Goal: Navigation & Orientation: Find specific page/section

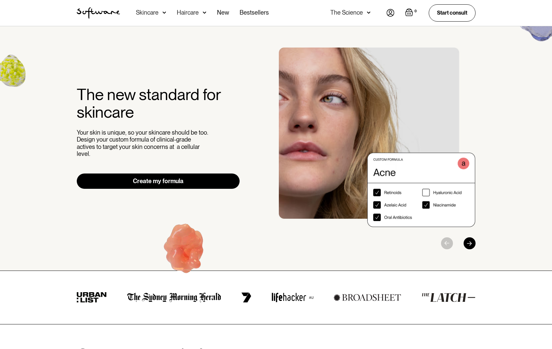
click at [387, 13] on img at bounding box center [391, 13] width 8 height 8
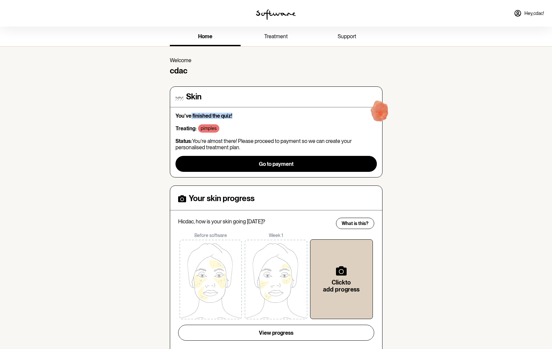
drag, startPoint x: 243, startPoint y: 115, endPoint x: 250, endPoint y: 116, distance: 7.0
click at [250, 116] on p "You've finished the quiz!" at bounding box center [275, 116] width 201 height 6
click at [250, 115] on p "You've finished the quiz!" at bounding box center [275, 116] width 201 height 6
drag, startPoint x: 206, startPoint y: 116, endPoint x: 303, endPoint y: 141, distance: 100.9
click at [303, 141] on div "You've finished the quiz! Treating: pimples Status: You’re almost there! Please…" at bounding box center [275, 142] width 201 height 59
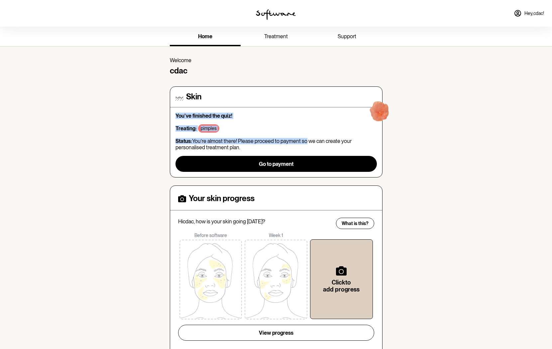
drag, startPoint x: 303, startPoint y: 141, endPoint x: 304, endPoint y: 152, distance: 10.6
click at [304, 141] on p "Status: You’re almost there! Please proceed to payment so we can create your pe…" at bounding box center [275, 144] width 201 height 13
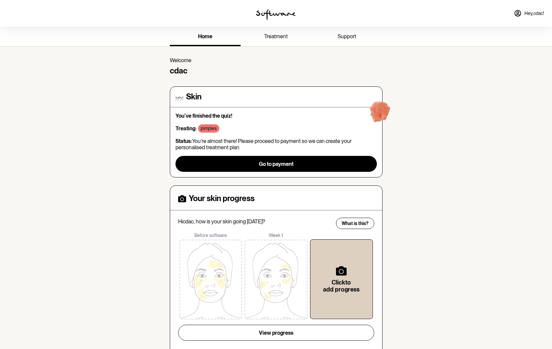
drag, startPoint x: 266, startPoint y: 142, endPoint x: 411, endPoint y: 164, distance: 146.2
click at [370, 154] on div "You've finished the quiz! Treating: pimples Status: You’re almost there! Please…" at bounding box center [275, 142] width 201 height 59
drag, startPoint x: 414, startPoint y: 165, endPoint x: 368, endPoint y: 196, distance: 55.6
click at [414, 165] on div "home treatment support Welcome cdac Skin You've finished the quiz! Treating: pi…" at bounding box center [276, 201] width 552 height 349
drag, startPoint x: 295, startPoint y: 222, endPoint x: 347, endPoint y: 222, distance: 52.2
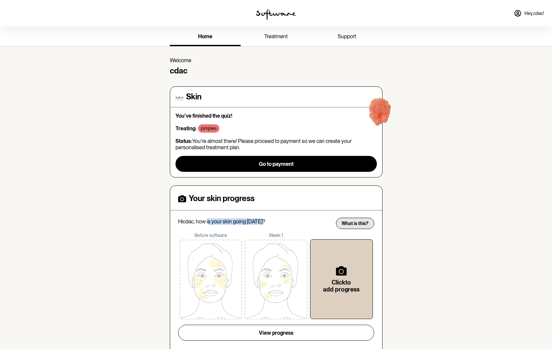
click at [338, 222] on div "Your skin progress Hi cdac , how is your skin going [DATE]? Before software Wee…" at bounding box center [276, 270] width 196 height 152
drag, startPoint x: 419, startPoint y: 212, endPoint x: 478, endPoint y: 137, distance: 95.4
click at [425, 208] on div "home treatment support Welcome cdac Skin You've finished the quiz! Treating: pi…" at bounding box center [276, 201] width 552 height 349
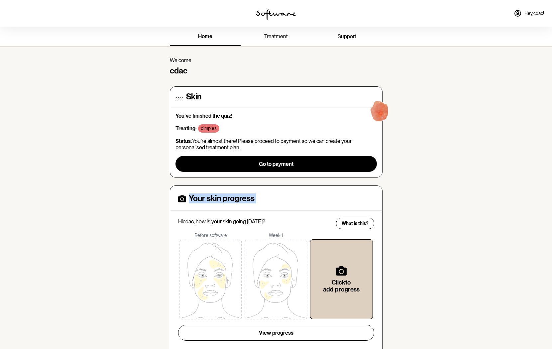
click at [352, 37] on span "support" at bounding box center [347, 36] width 19 height 6
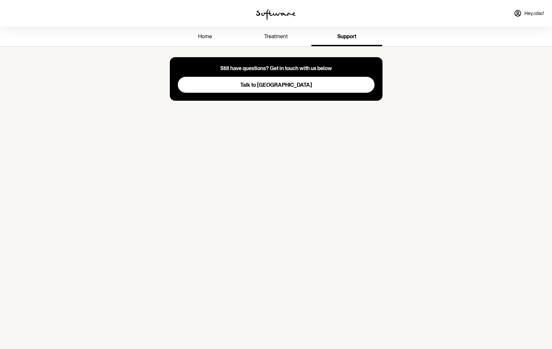
click at [277, 36] on span "treatment" at bounding box center [276, 36] width 24 height 6
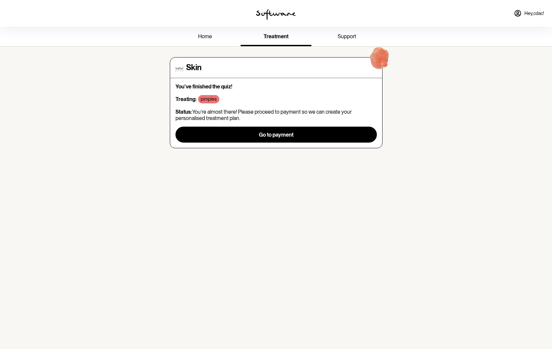
click at [204, 35] on span "home" at bounding box center [205, 36] width 14 height 6
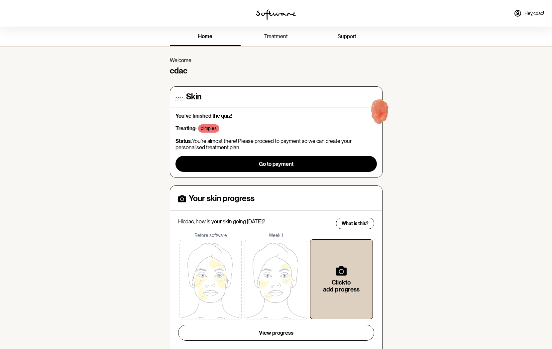
click at [526, 16] on span "Hey, cdac !" at bounding box center [534, 14] width 20 height 6
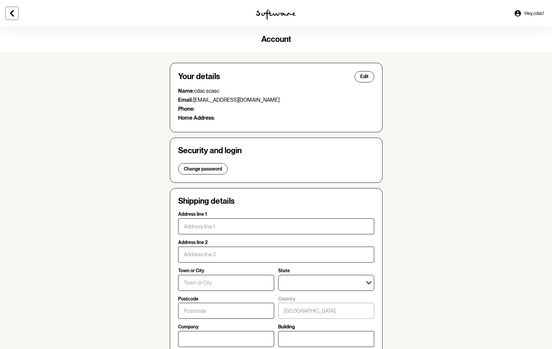
click at [10, 11] on icon at bounding box center [12, 13] width 8 height 8
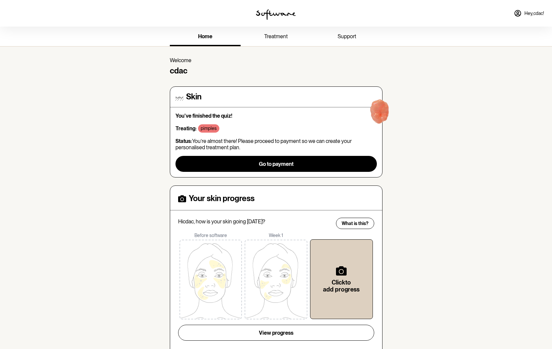
click at [282, 17] on img at bounding box center [276, 14] width 40 height 11
